Goal: Information Seeking & Learning: Find specific fact

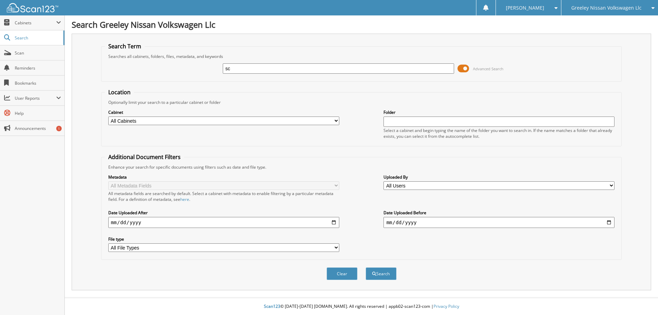
type input "s"
type input "SC211112A"
click at [366, 267] on button "Search" at bounding box center [381, 273] width 31 height 13
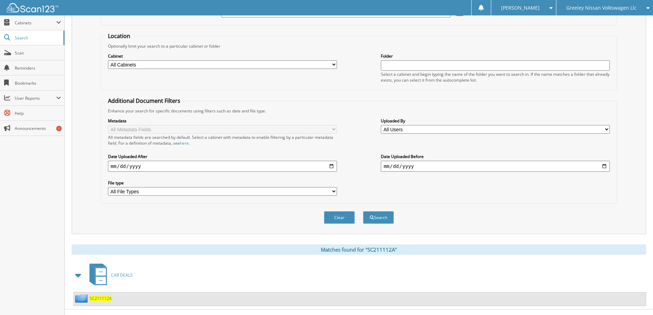
scroll to position [68, 0]
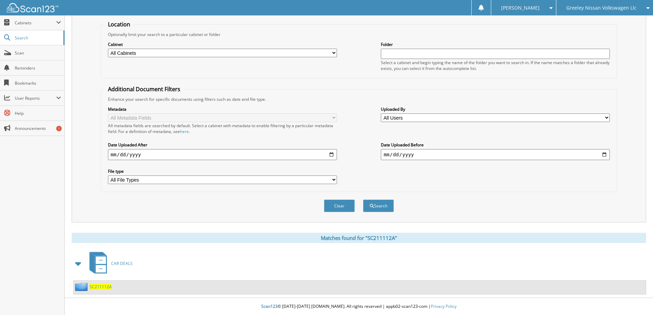
click at [103, 286] on span "SC211112A" at bounding box center [100, 287] width 22 height 6
